Goal: Information Seeking & Learning: Learn about a topic

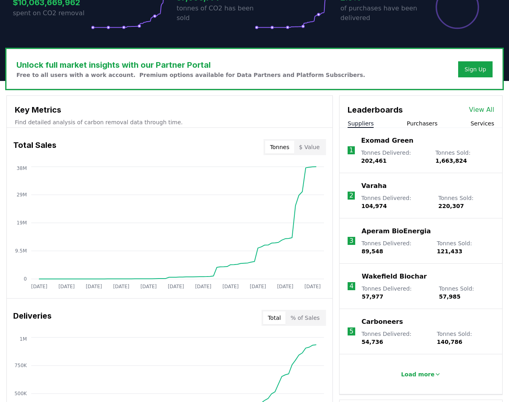
scroll to position [199, 0]
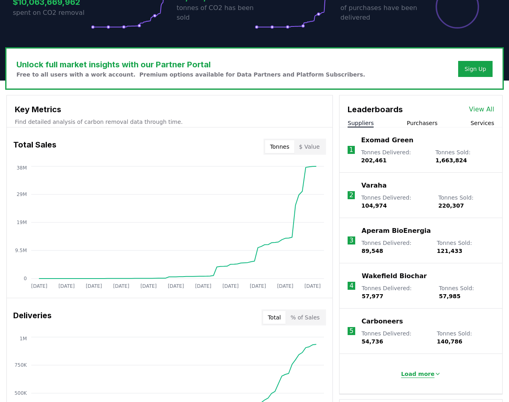
click at [431, 370] on p "Load more" at bounding box center [418, 374] width 34 height 8
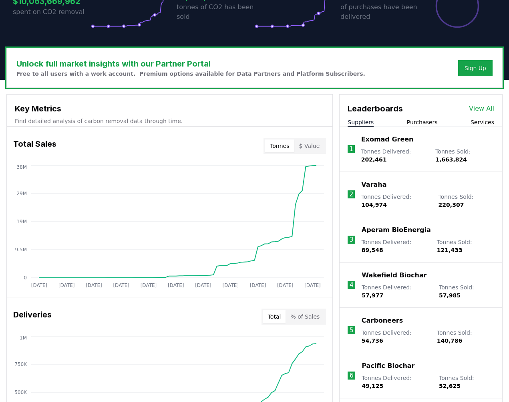
scroll to position [199, 0]
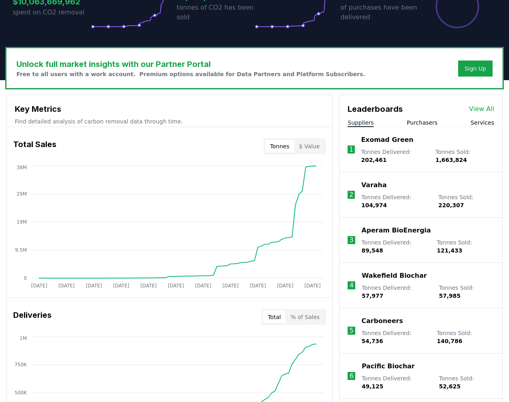
click at [431, 123] on button "Purchasers" at bounding box center [422, 123] width 31 height 8
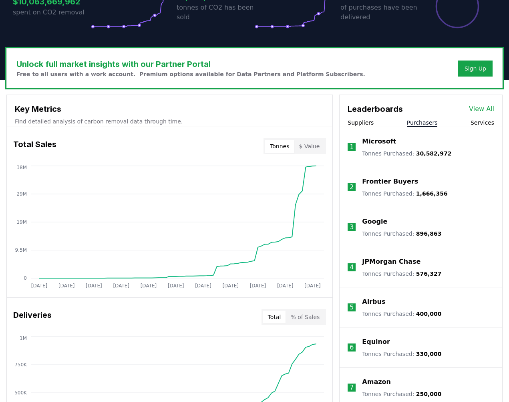
click at [366, 123] on button "Suppliers" at bounding box center [361, 123] width 26 height 8
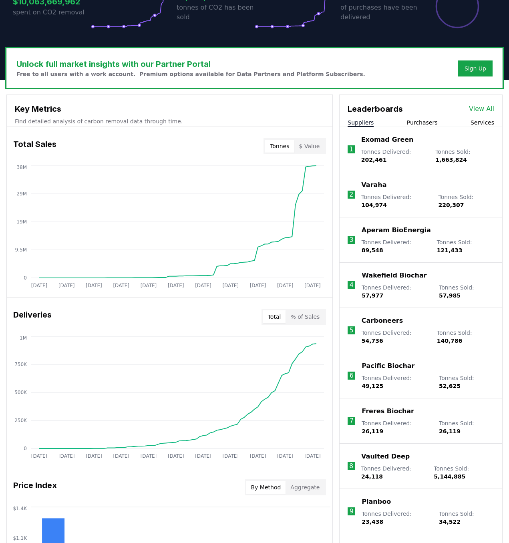
click at [415, 128] on li "1 Exomad Green Tonnes Delivered : 202,461 Tonnes Sold : 1,663,824" at bounding box center [421, 149] width 163 height 45
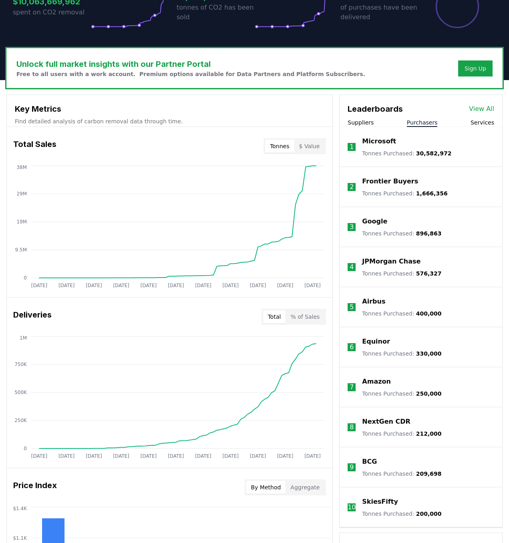
click at [415, 122] on button "Purchasers" at bounding box center [422, 123] width 31 height 8
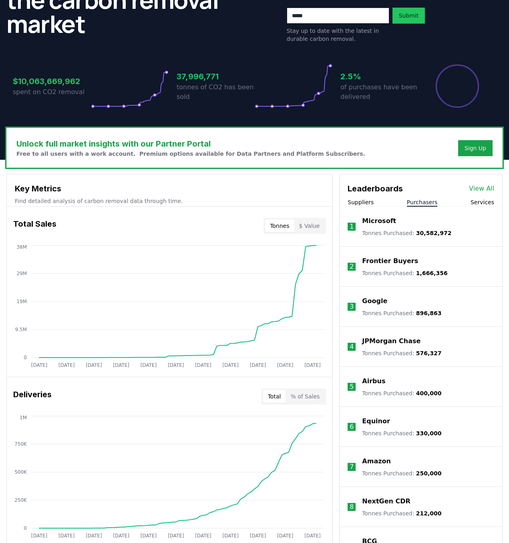
scroll to position [119, 0]
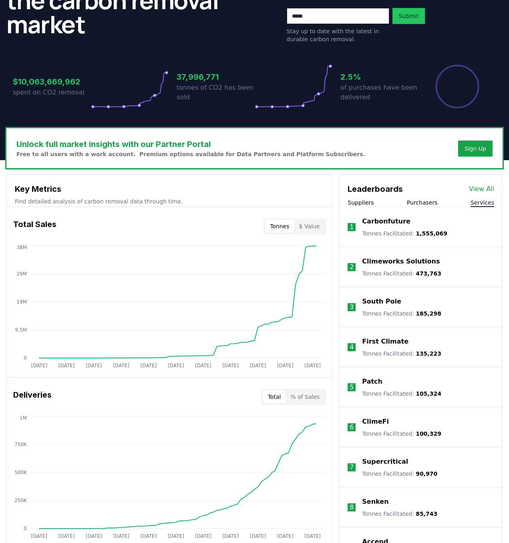
click at [483, 201] on button "Services" at bounding box center [483, 203] width 24 height 8
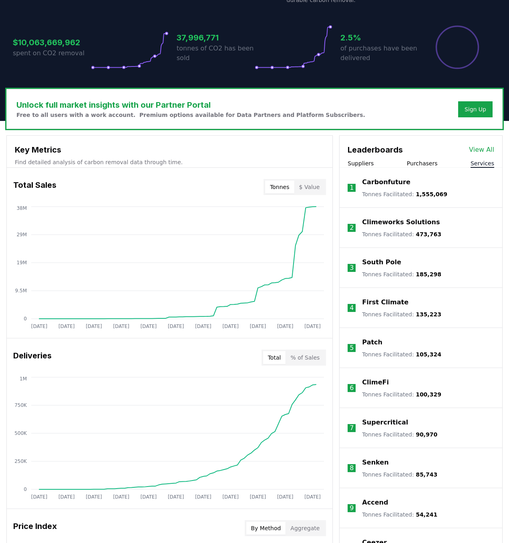
scroll to position [159, 0]
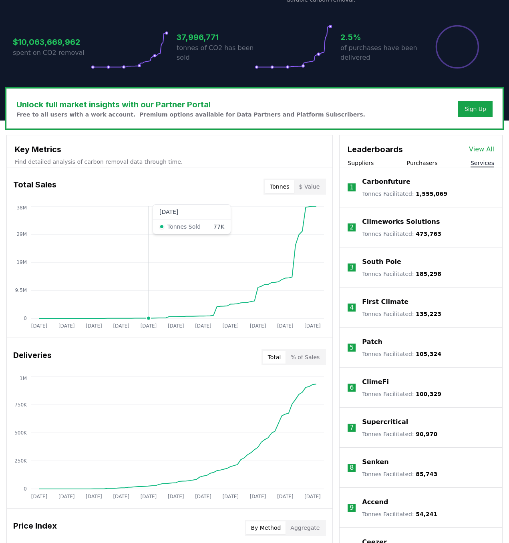
click at [147, 249] on icon "Jan 2019 Sep 2019 May 2020 Jan 2021 Sep 2021 May 2022 Jan 2023 Sep 2023 May 202…" at bounding box center [166, 268] width 319 height 128
click at [421, 163] on button "Purchasers" at bounding box center [422, 163] width 31 height 8
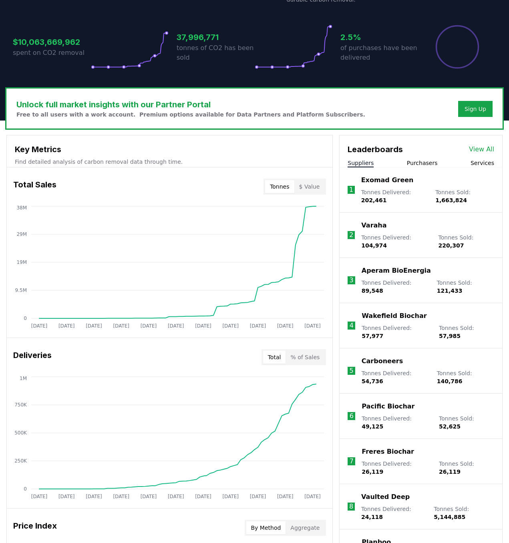
click at [356, 161] on button "Suppliers" at bounding box center [361, 163] width 26 height 8
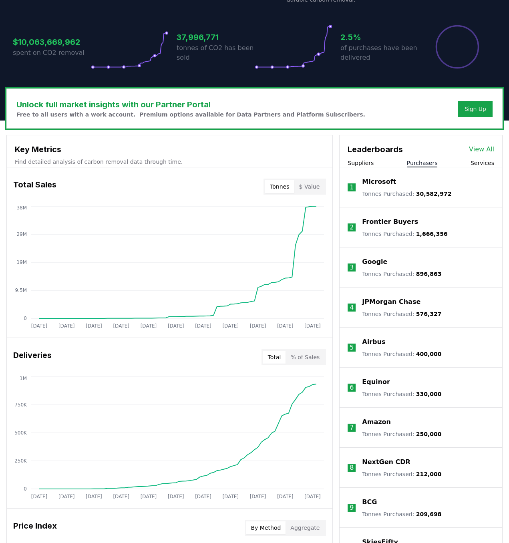
click at [425, 166] on button "Purchasers" at bounding box center [422, 163] width 31 height 8
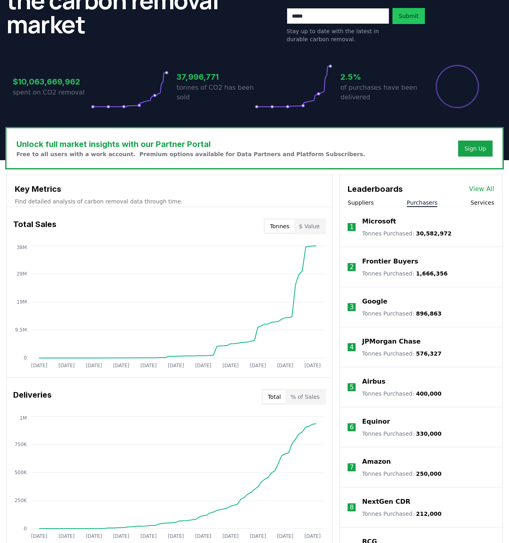
scroll to position [119, 0]
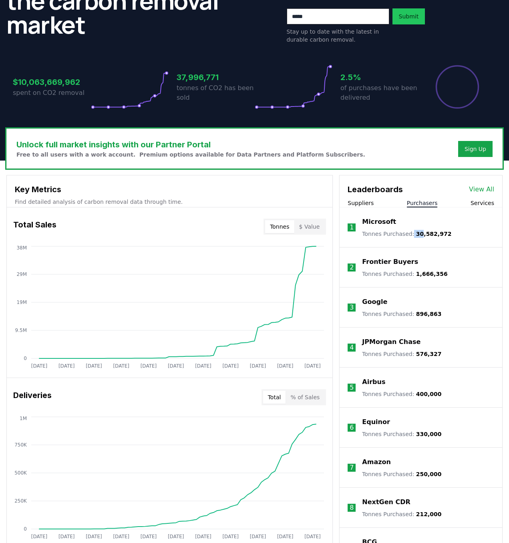
drag, startPoint x: 416, startPoint y: 234, endPoint x: 410, endPoint y: 232, distance: 6.5
click at [410, 232] on p "Tonnes Purchased : 30,582,972" at bounding box center [406, 234] width 89 height 8
click at [375, 265] on p "Frontier Buyers" at bounding box center [390, 262] width 56 height 10
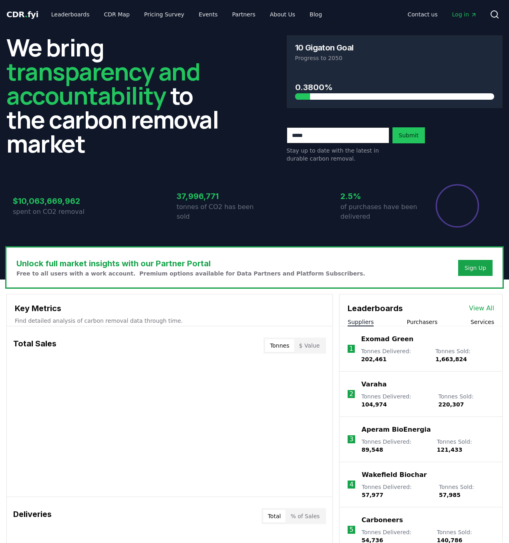
scroll to position [119, 0]
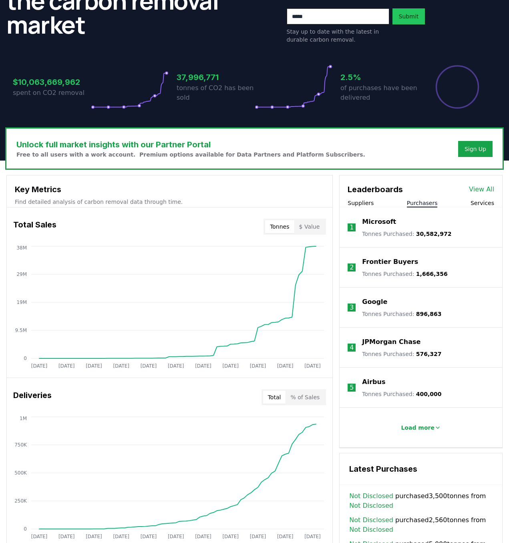
click at [430, 202] on button "Purchasers" at bounding box center [422, 203] width 31 height 8
click at [424, 429] on p "Load more" at bounding box center [418, 428] width 34 height 8
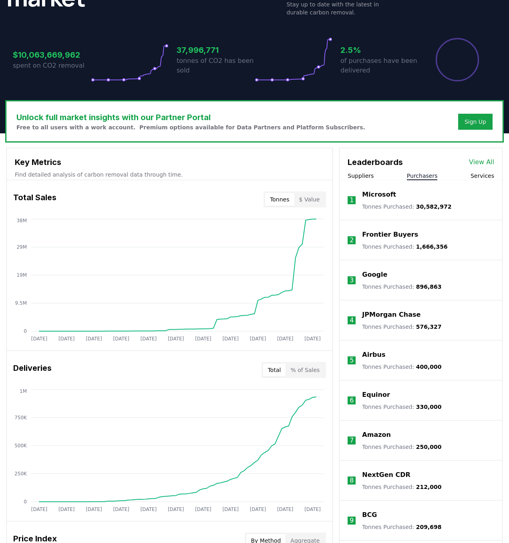
scroll to position [113, 0]
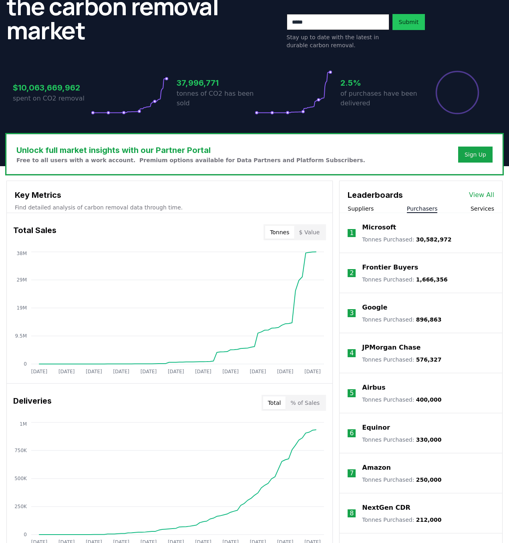
click at [240, 56] on div "$10,063,669,962 spent on CO2 removal 37,996,771 tonnes of CO2 has been sold 2.5…" at bounding box center [254, 87] width 496 height 67
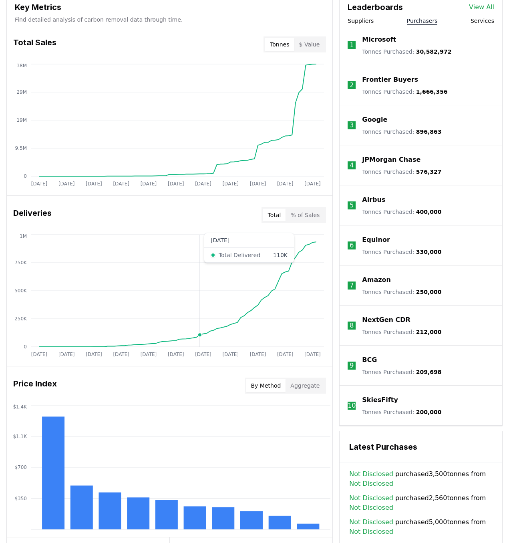
scroll to position [313, 0]
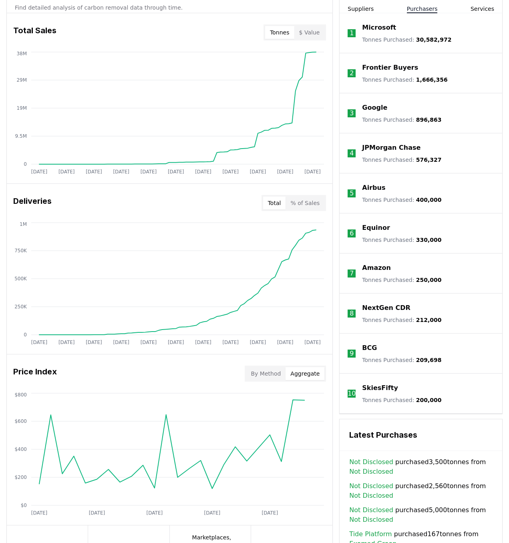
click at [303, 376] on button "Aggregate" at bounding box center [305, 373] width 39 height 13
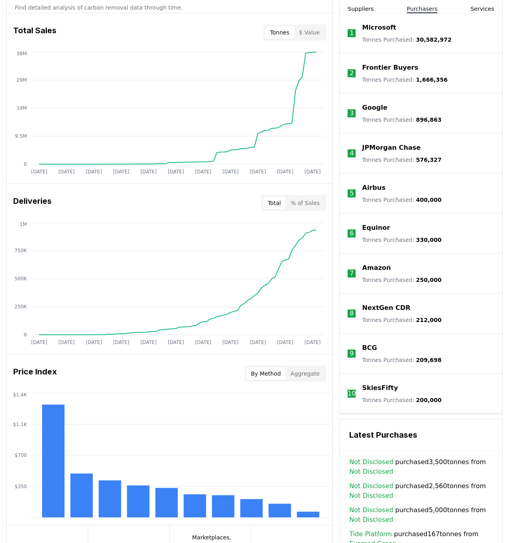
click at [258, 372] on button "By Method" at bounding box center [266, 373] width 40 height 13
click at [302, 372] on button "Aggregate" at bounding box center [305, 373] width 39 height 13
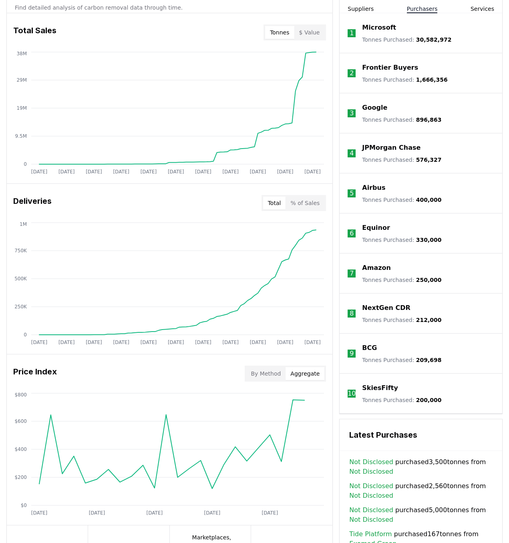
click at [260, 374] on button "By Method" at bounding box center [266, 373] width 40 height 13
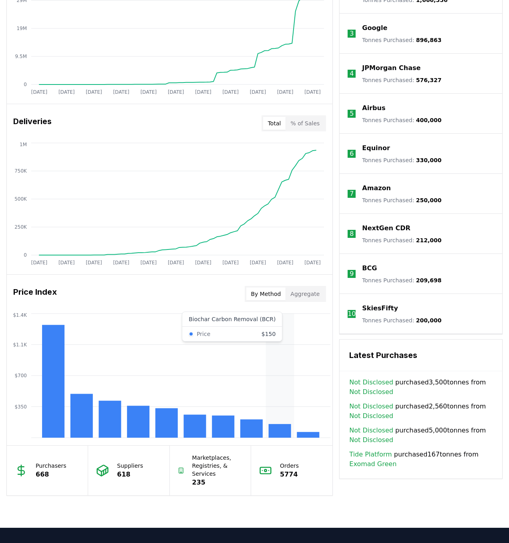
scroll to position [393, 0]
